Goal: Information Seeking & Learning: Check status

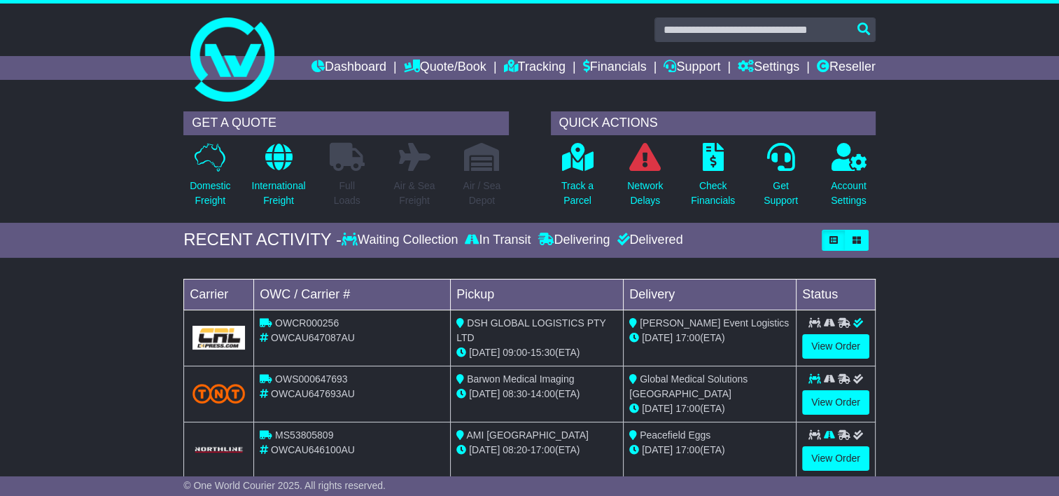
scroll to position [12, 0]
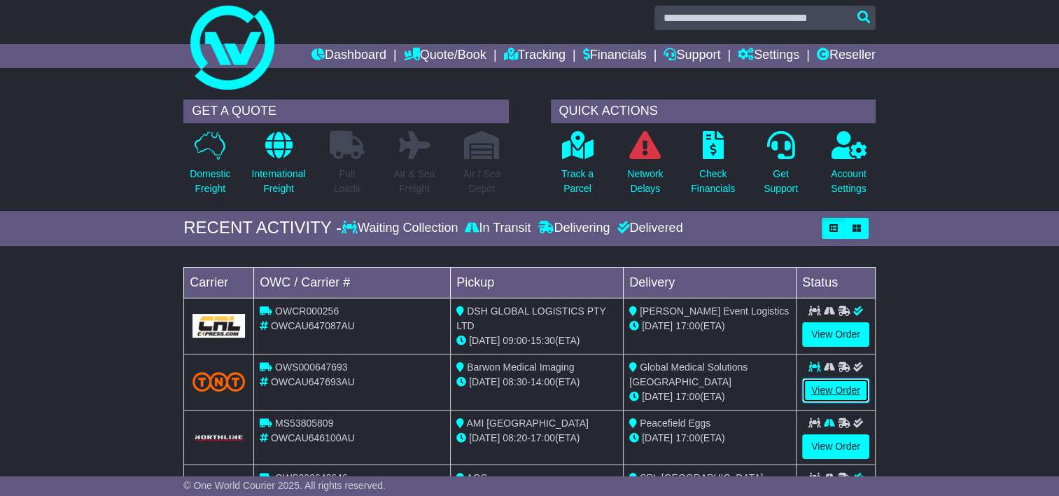
click at [831, 386] on link "View Order" at bounding box center [835, 390] width 67 height 25
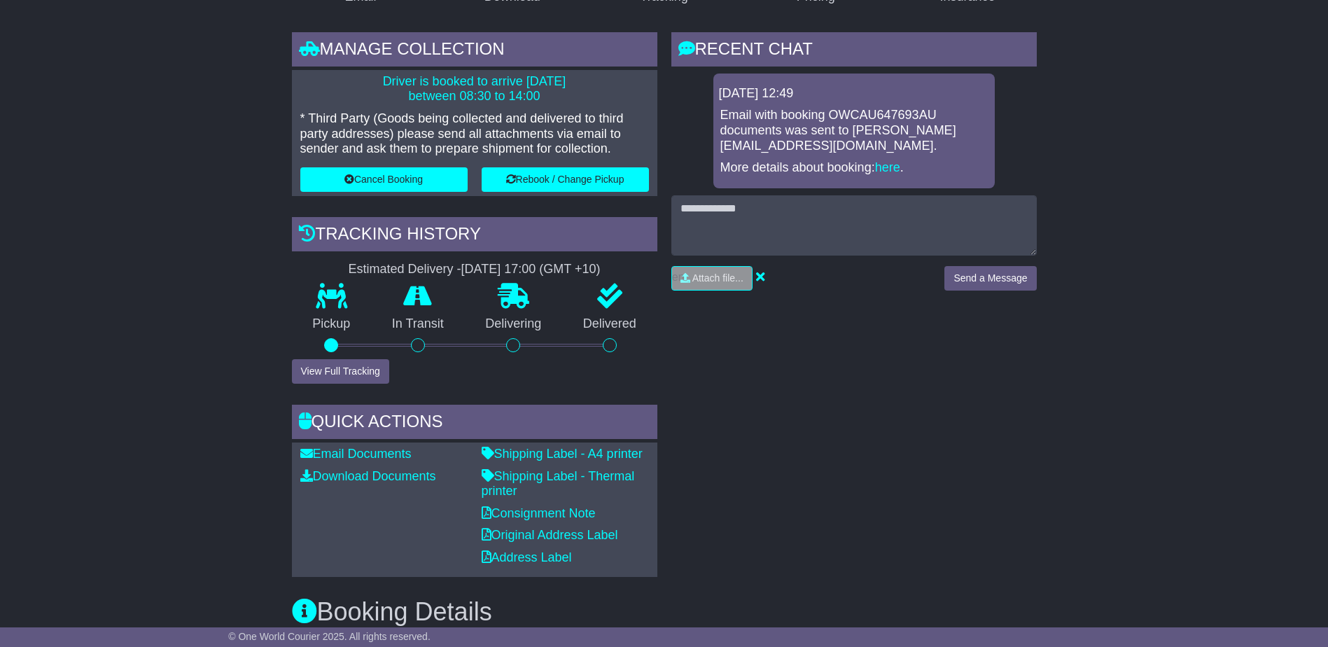
scroll to position [299, 0]
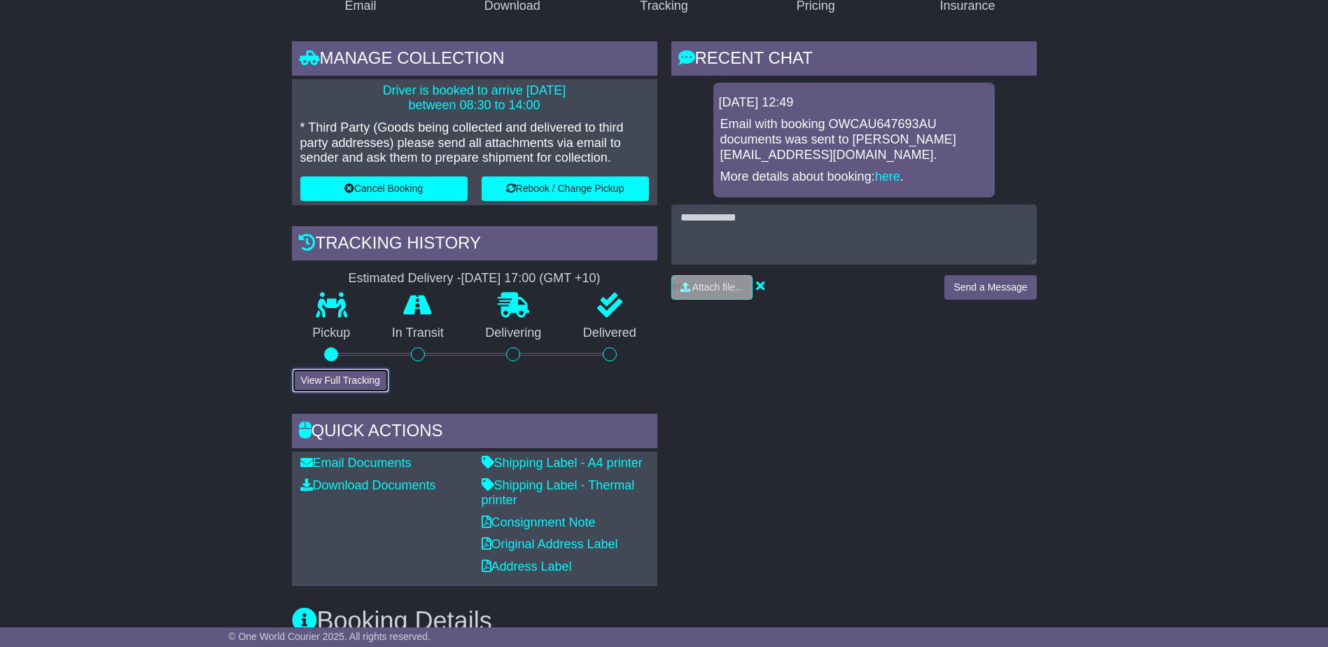
click at [347, 373] on button "View Full Tracking" at bounding box center [340, 380] width 97 height 25
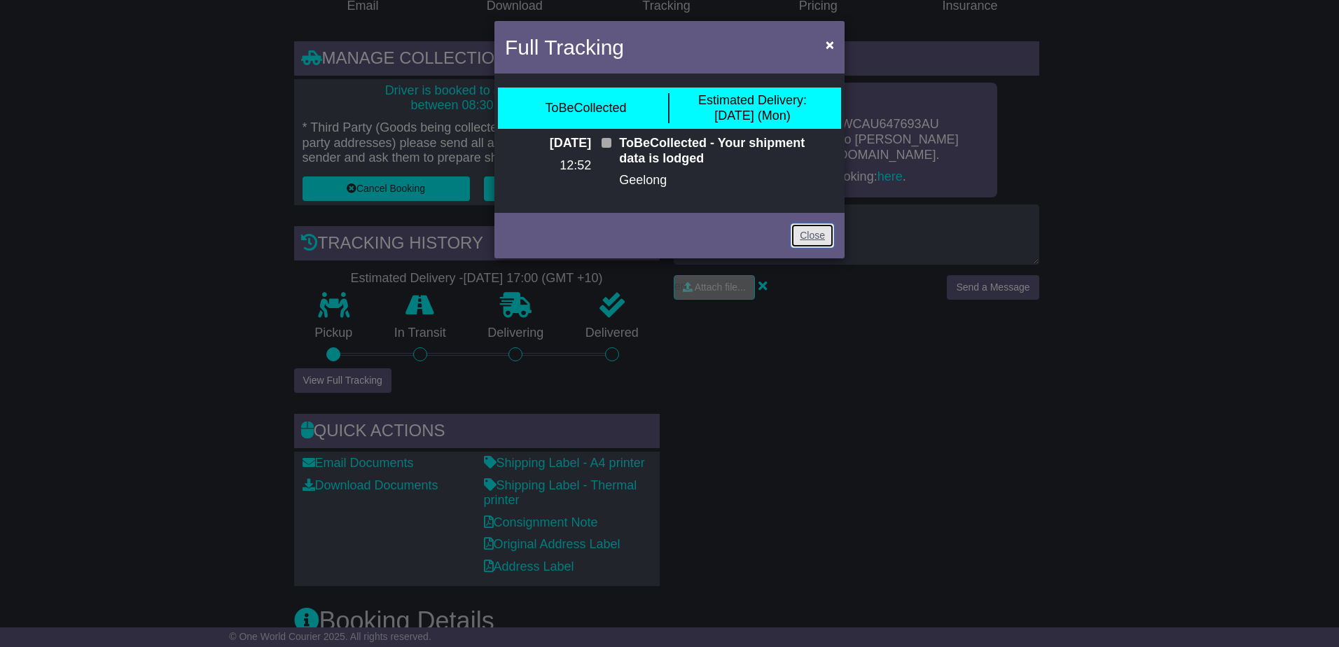
click at [811, 238] on link "Close" at bounding box center [811, 235] width 43 height 25
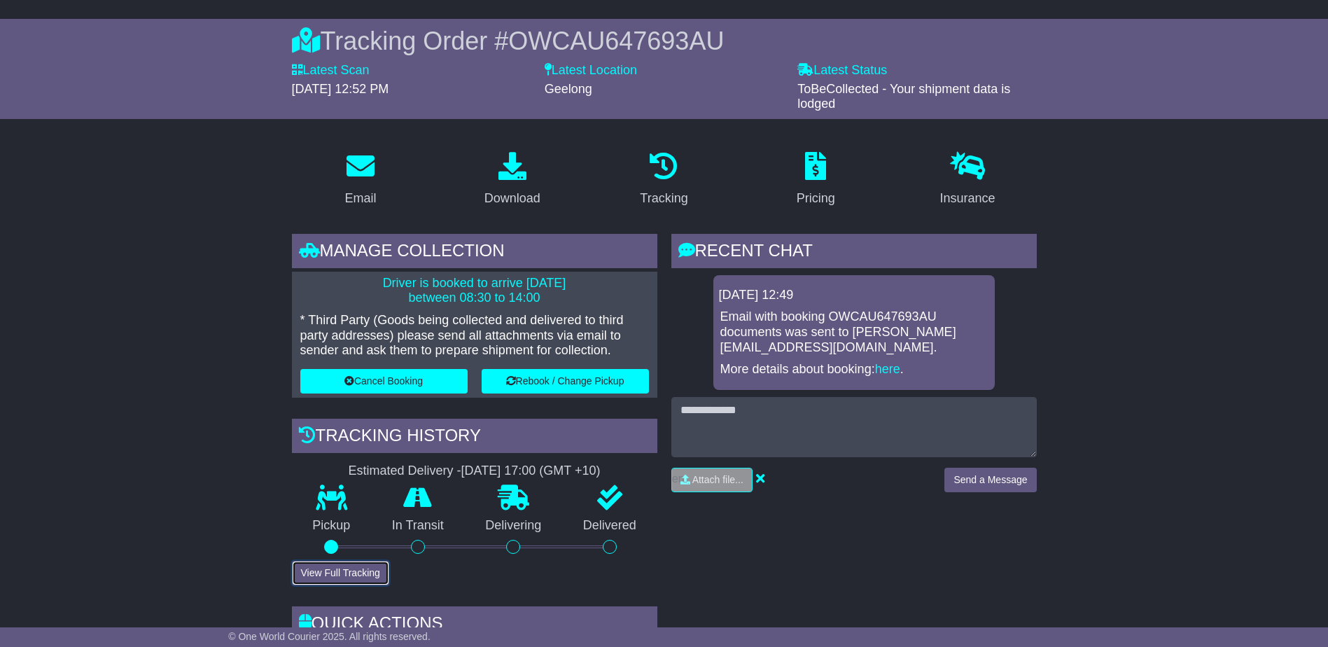
scroll to position [0, 0]
